Goal: Navigation & Orientation: Find specific page/section

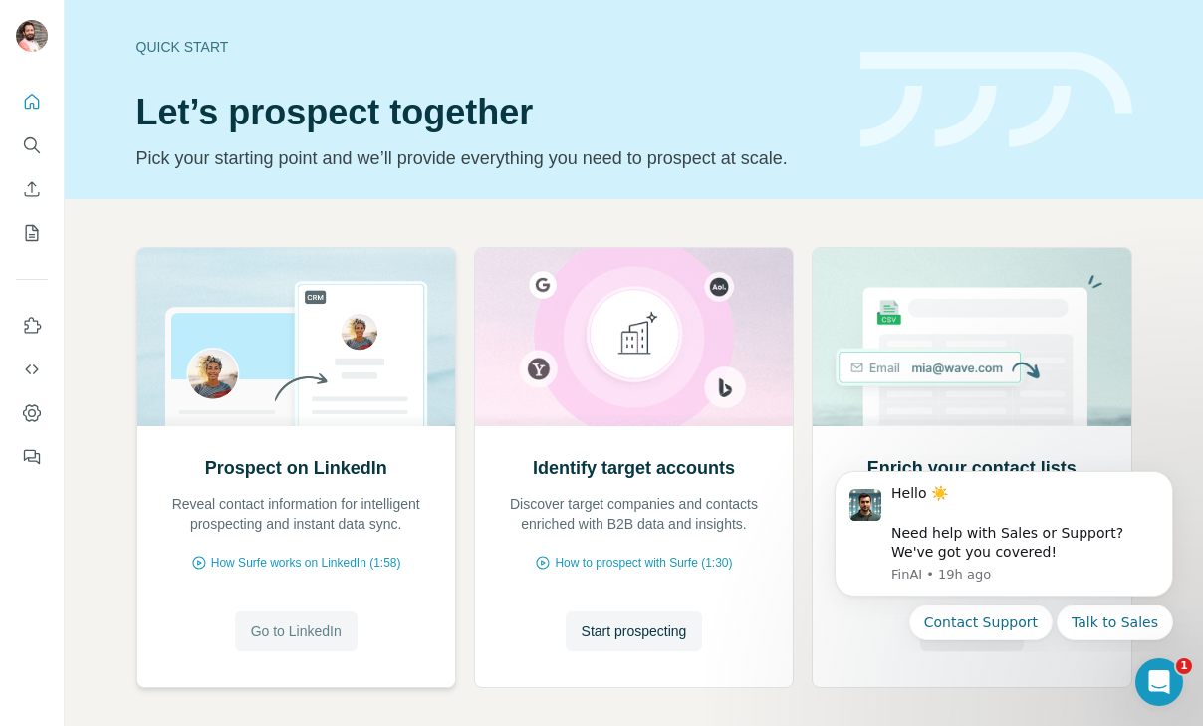
click at [297, 614] on button "Go to LinkedIn" at bounding box center [296, 631] width 122 height 40
click at [1173, 479] on button "Dismiss notification" at bounding box center [1167, 477] width 26 height 26
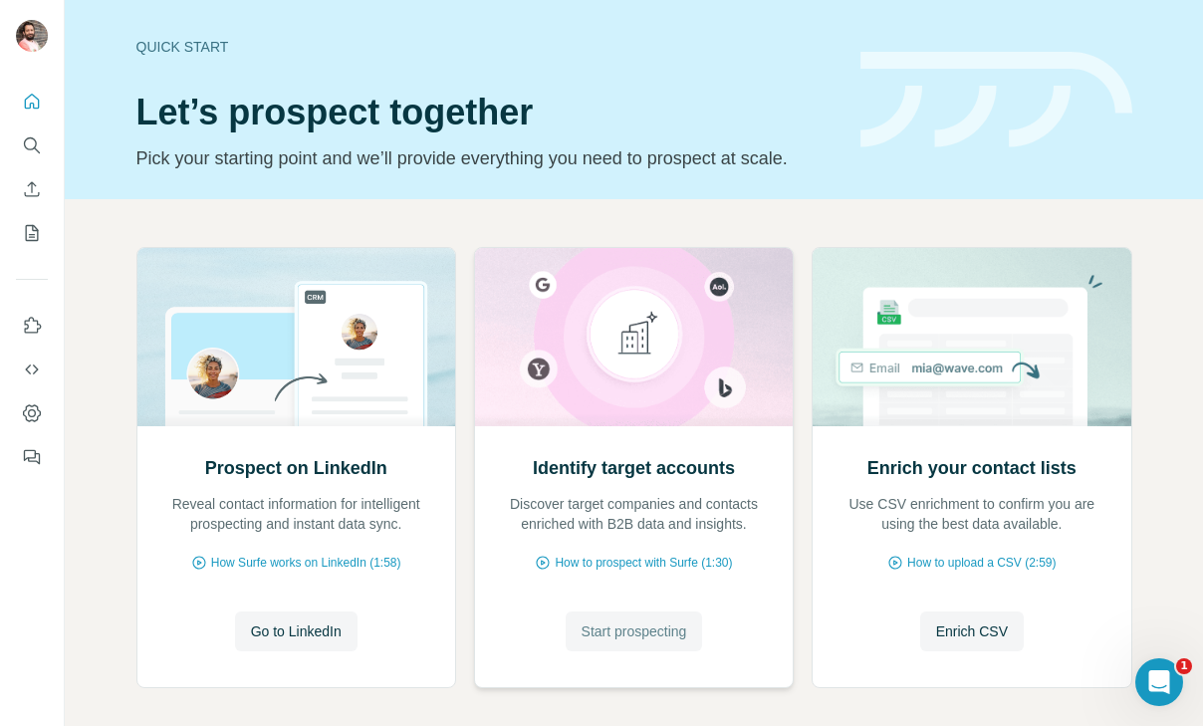
click at [657, 632] on span "Start prospecting" at bounding box center [635, 631] width 106 height 20
click at [942, 620] on button "Enrich CSV" at bounding box center [972, 631] width 104 height 40
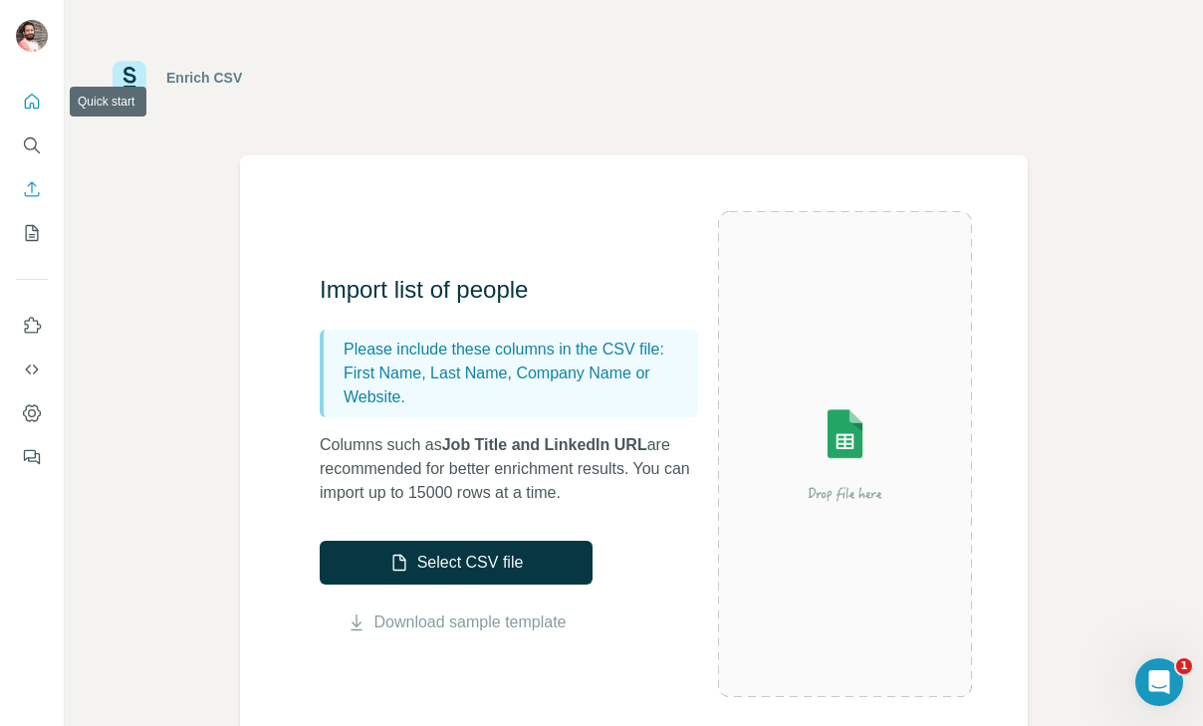
click at [29, 102] on icon "Quick start" at bounding box center [32, 102] width 20 height 20
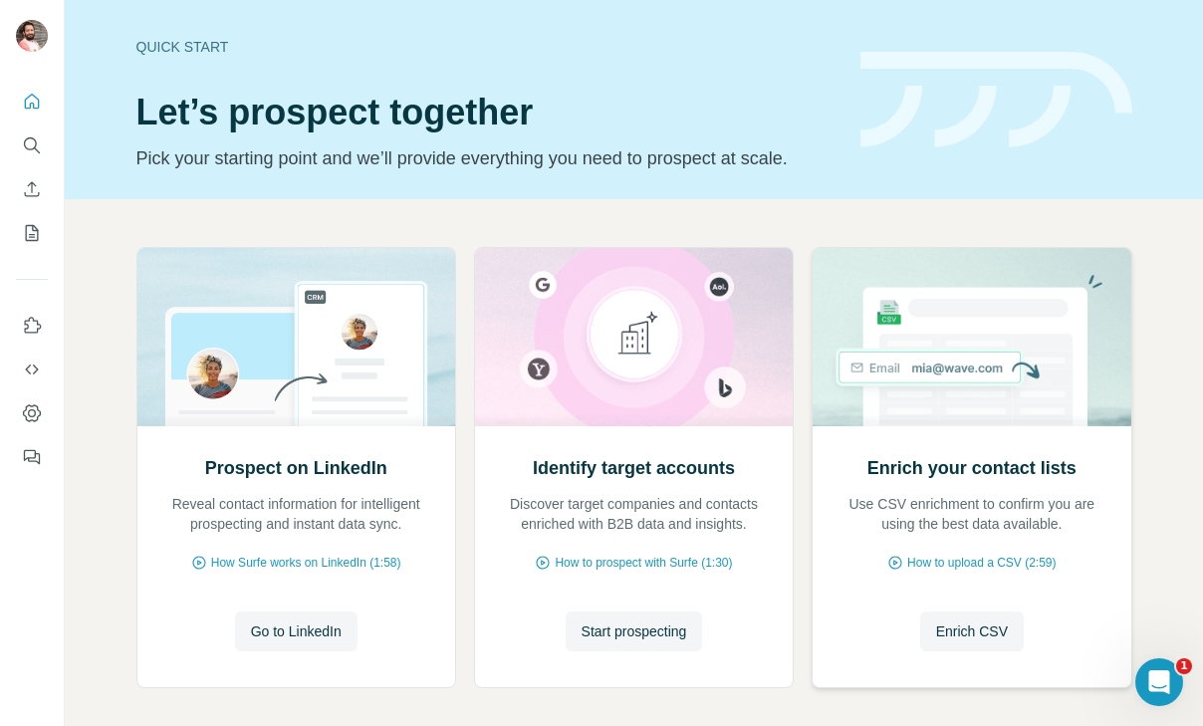
scroll to position [90, 0]
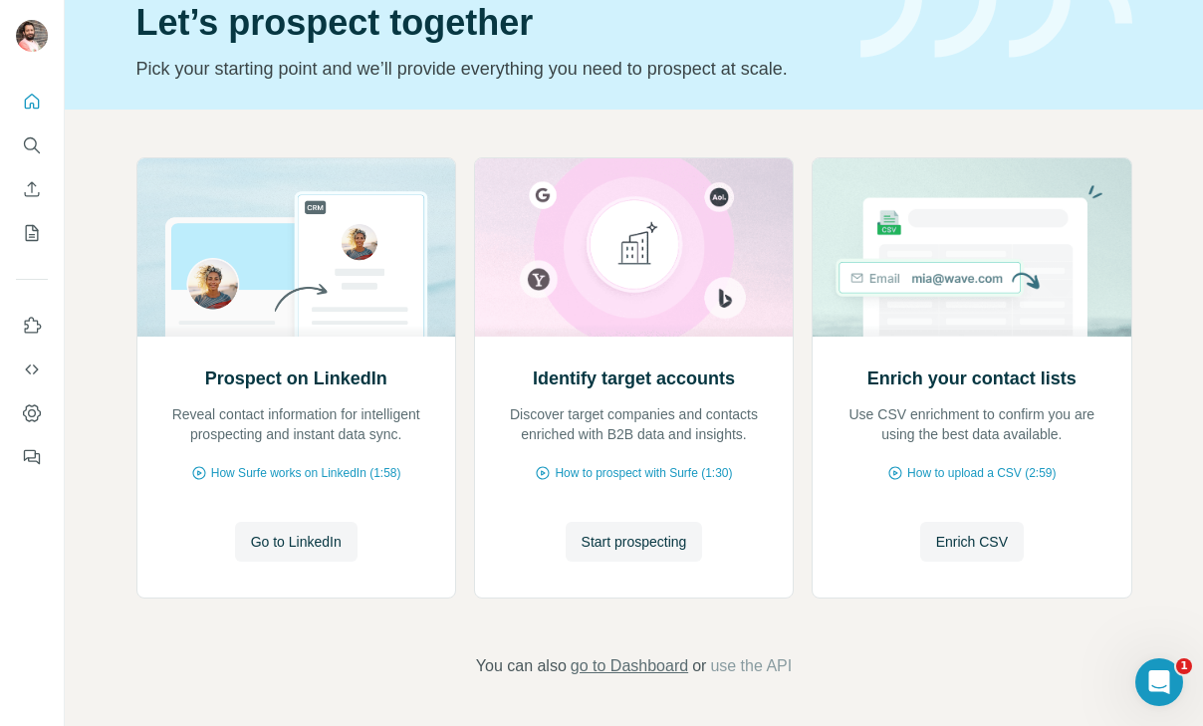
click at [636, 672] on span "go to Dashboard" at bounding box center [630, 666] width 118 height 24
